Goal: Task Accomplishment & Management: Understand process/instructions

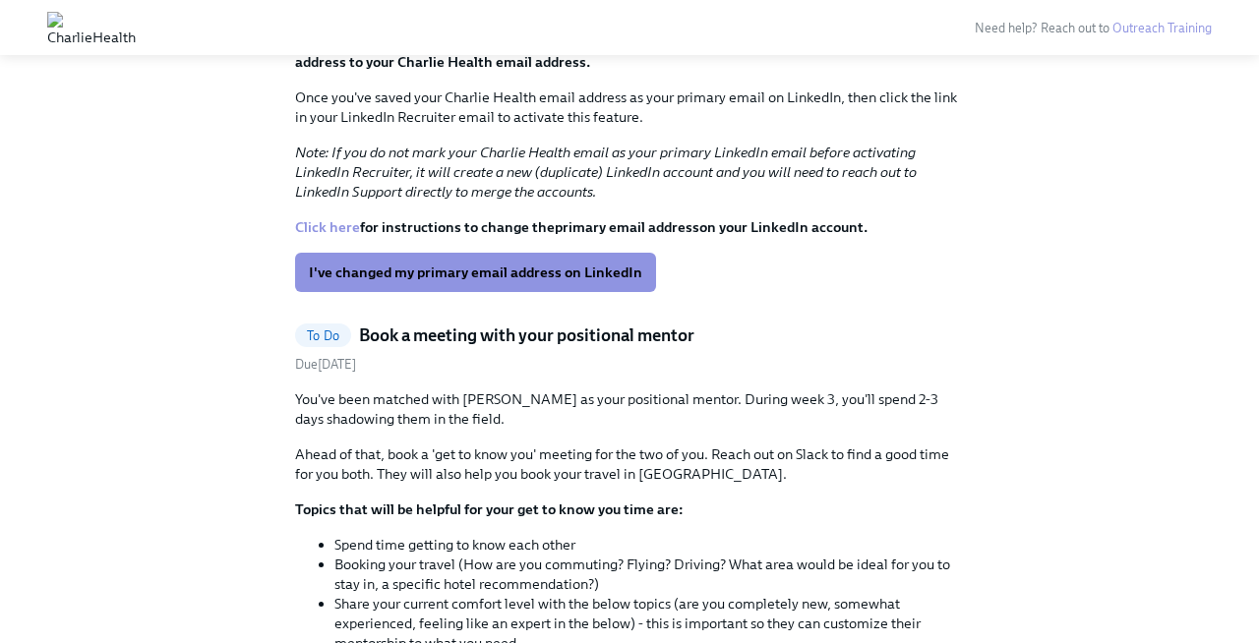
scroll to position [3574, 0]
click at [338, 235] on link "Click here" at bounding box center [327, 226] width 65 height 18
click at [432, 281] on span "I've changed my primary email address on LinkedIn" at bounding box center [475, 272] width 333 height 20
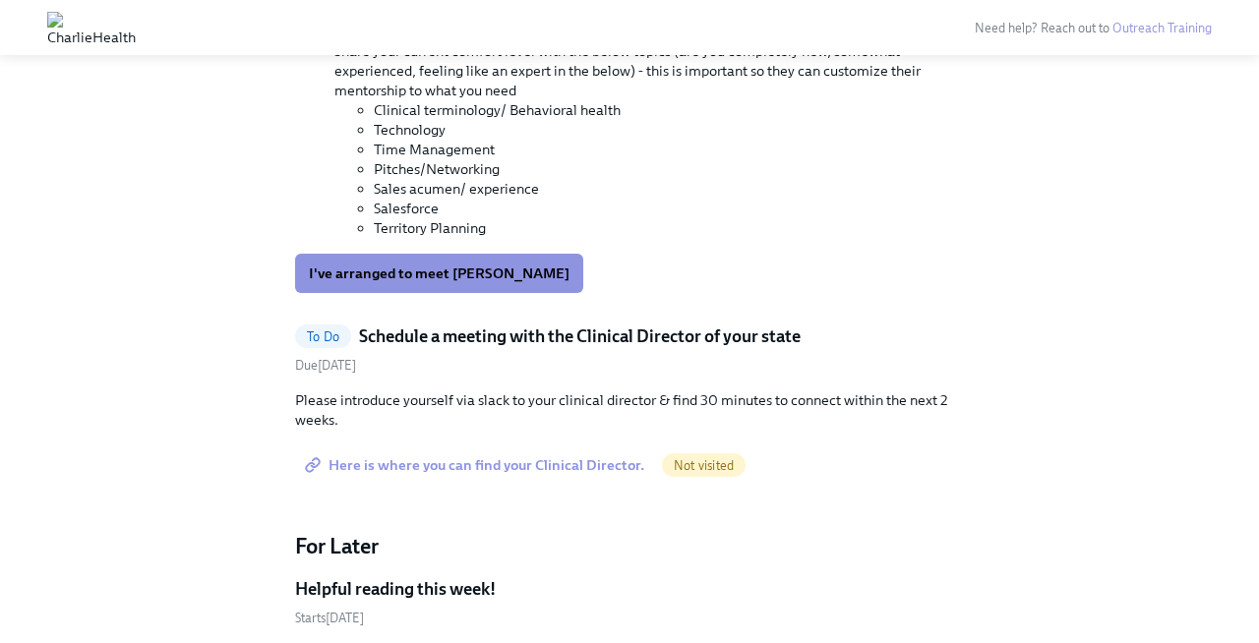
scroll to position [3755, 0]
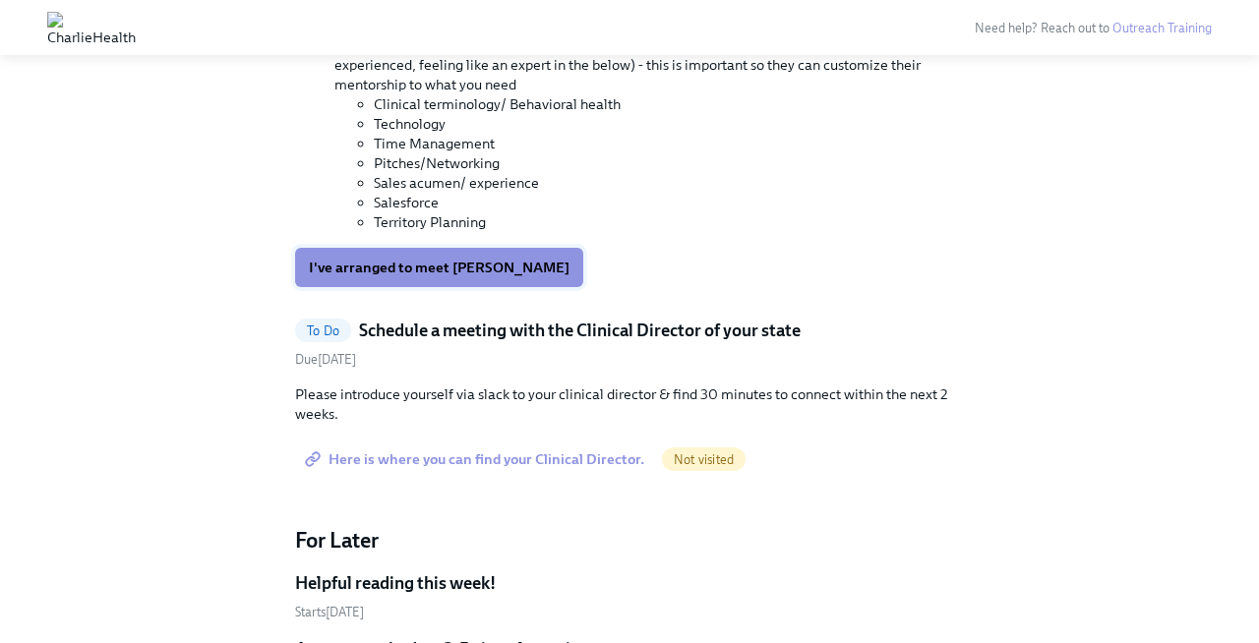
click at [446, 277] on span "I've arranged to meet [PERSON_NAME]" at bounding box center [439, 268] width 261 height 20
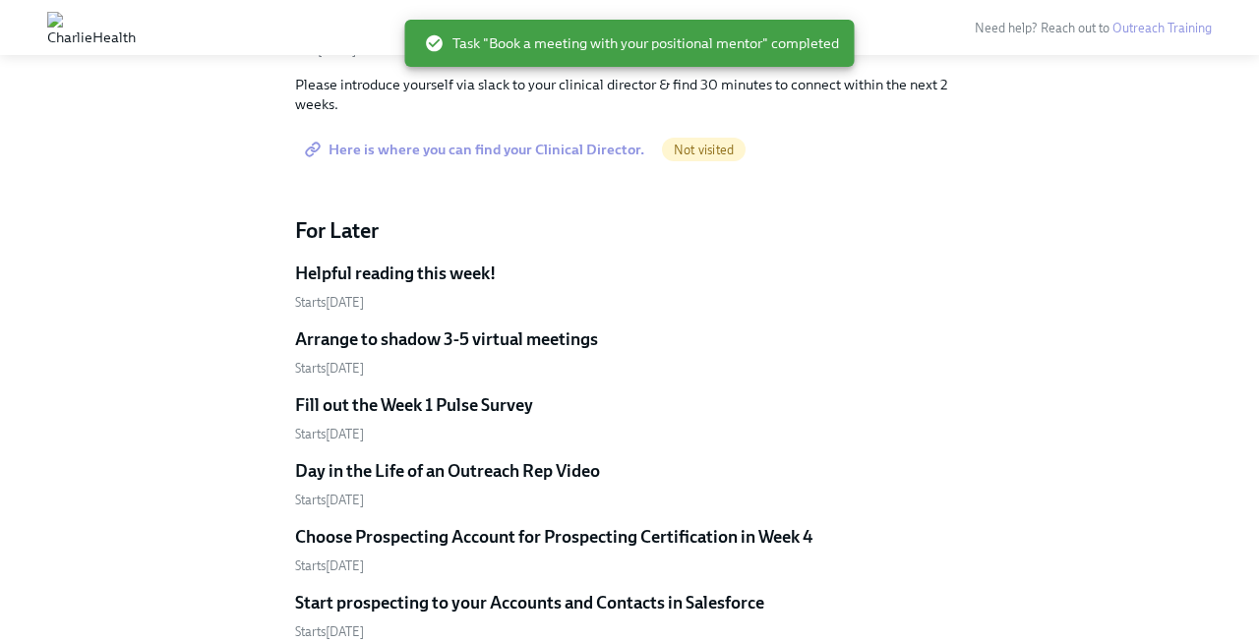
scroll to position [3514, 0]
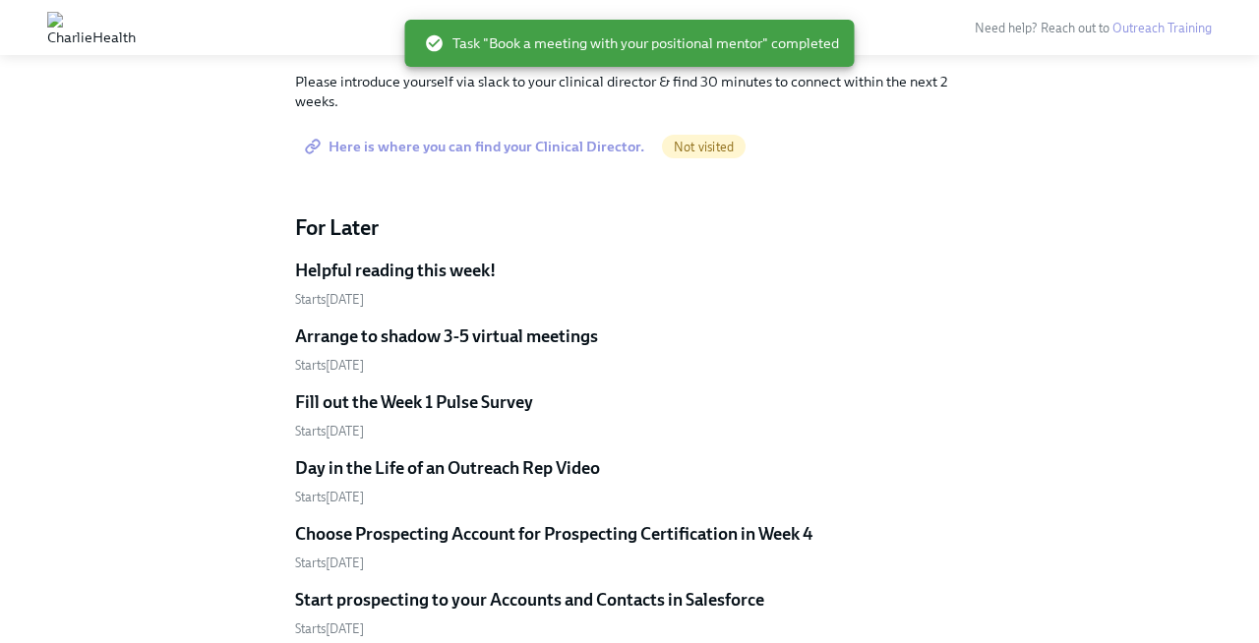
click at [568, 156] on span "Here is where you can find your Clinical Director." at bounding box center [476, 147] width 335 height 20
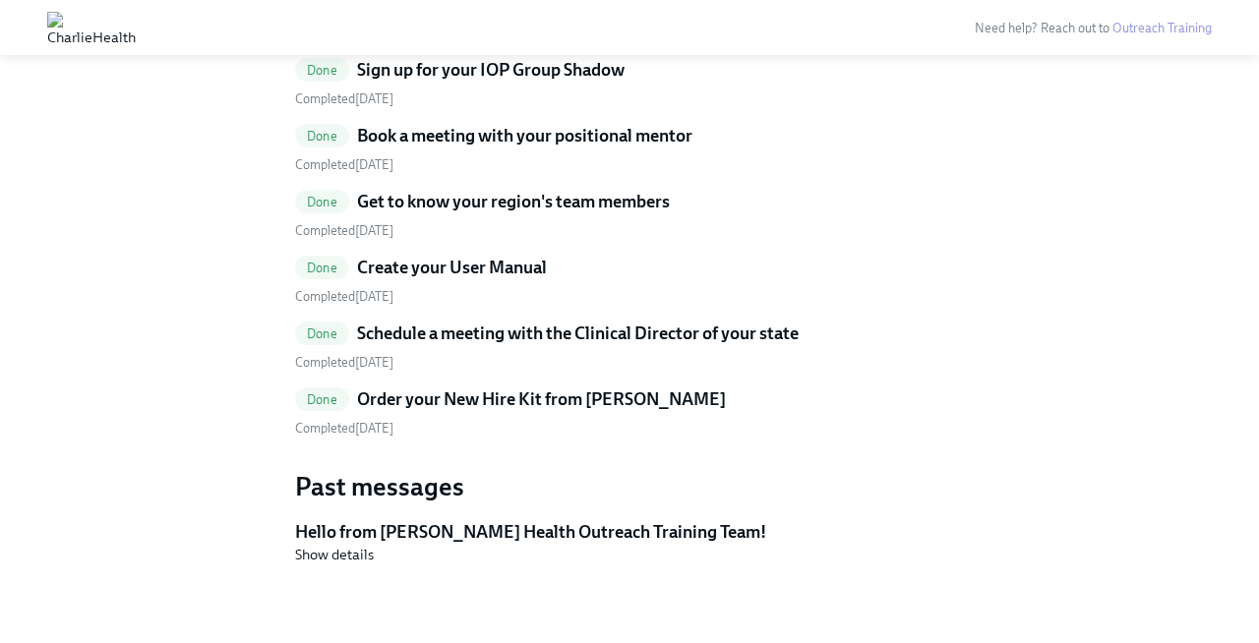
scroll to position [5469, 0]
click at [654, 345] on h5 "Schedule a meeting with the Clinical Director of your state" at bounding box center [578, 334] width 442 height 24
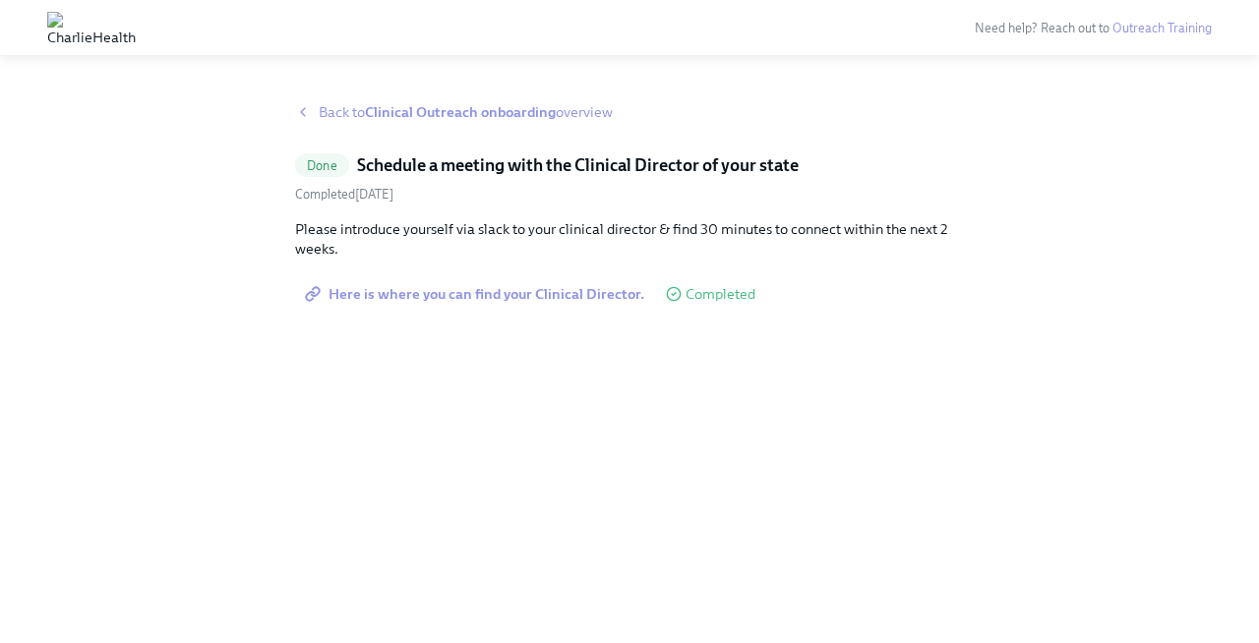
click at [346, 106] on span "Back to Clinical Outreach onboarding overview" at bounding box center [466, 112] width 294 height 20
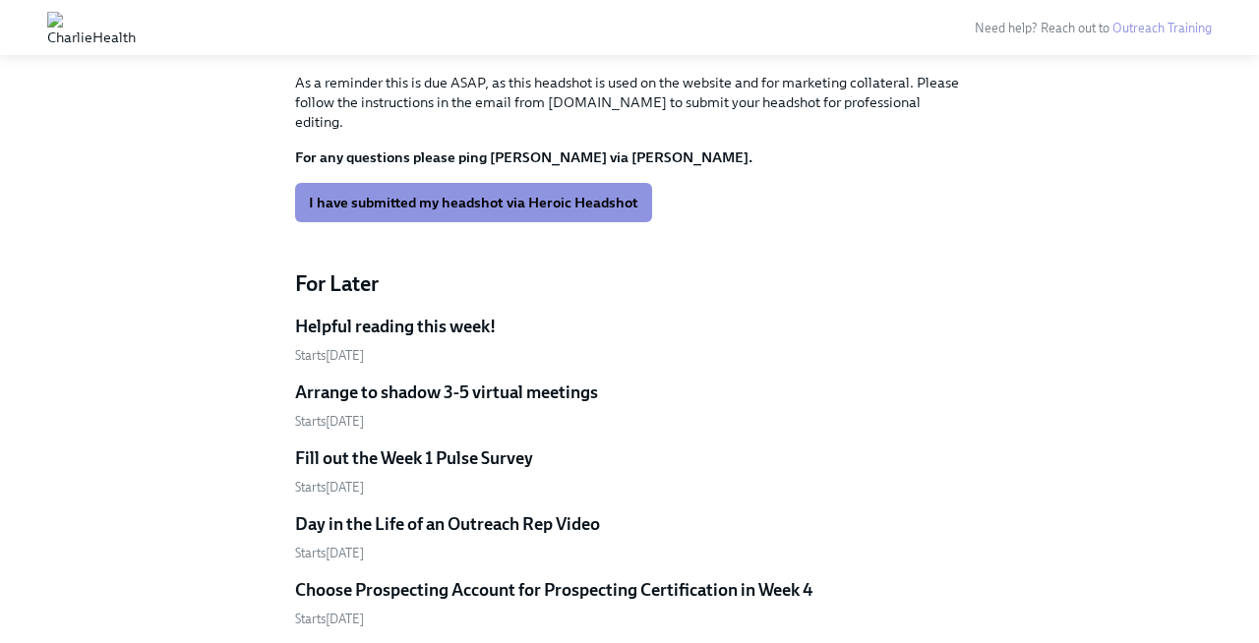
scroll to position [3268, 0]
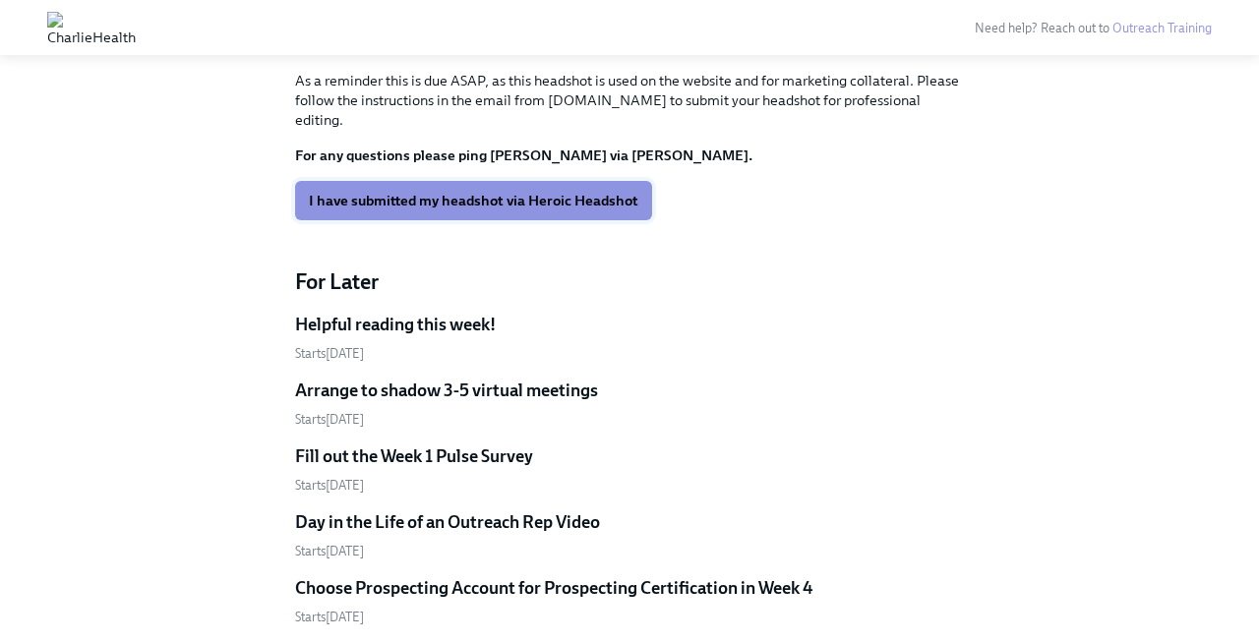
click at [586, 210] on span "I have submitted my headshot via Heroic Headshot" at bounding box center [474, 201] width 330 height 20
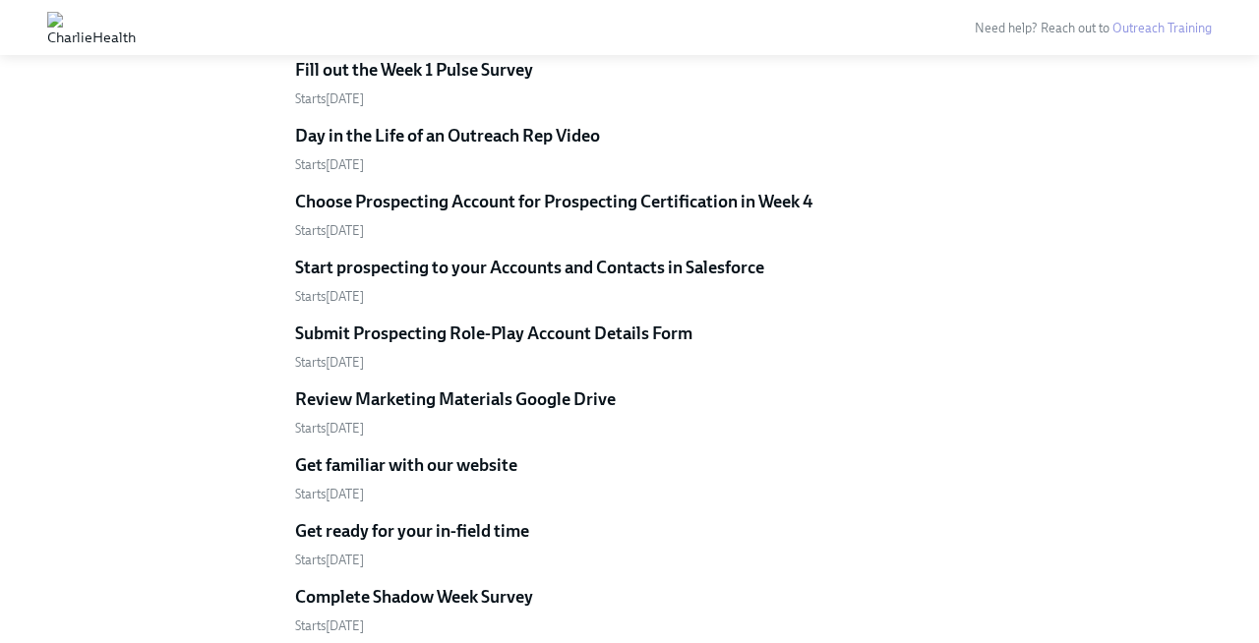
scroll to position [3409, 0]
